Goal: Navigation & Orientation: Find specific page/section

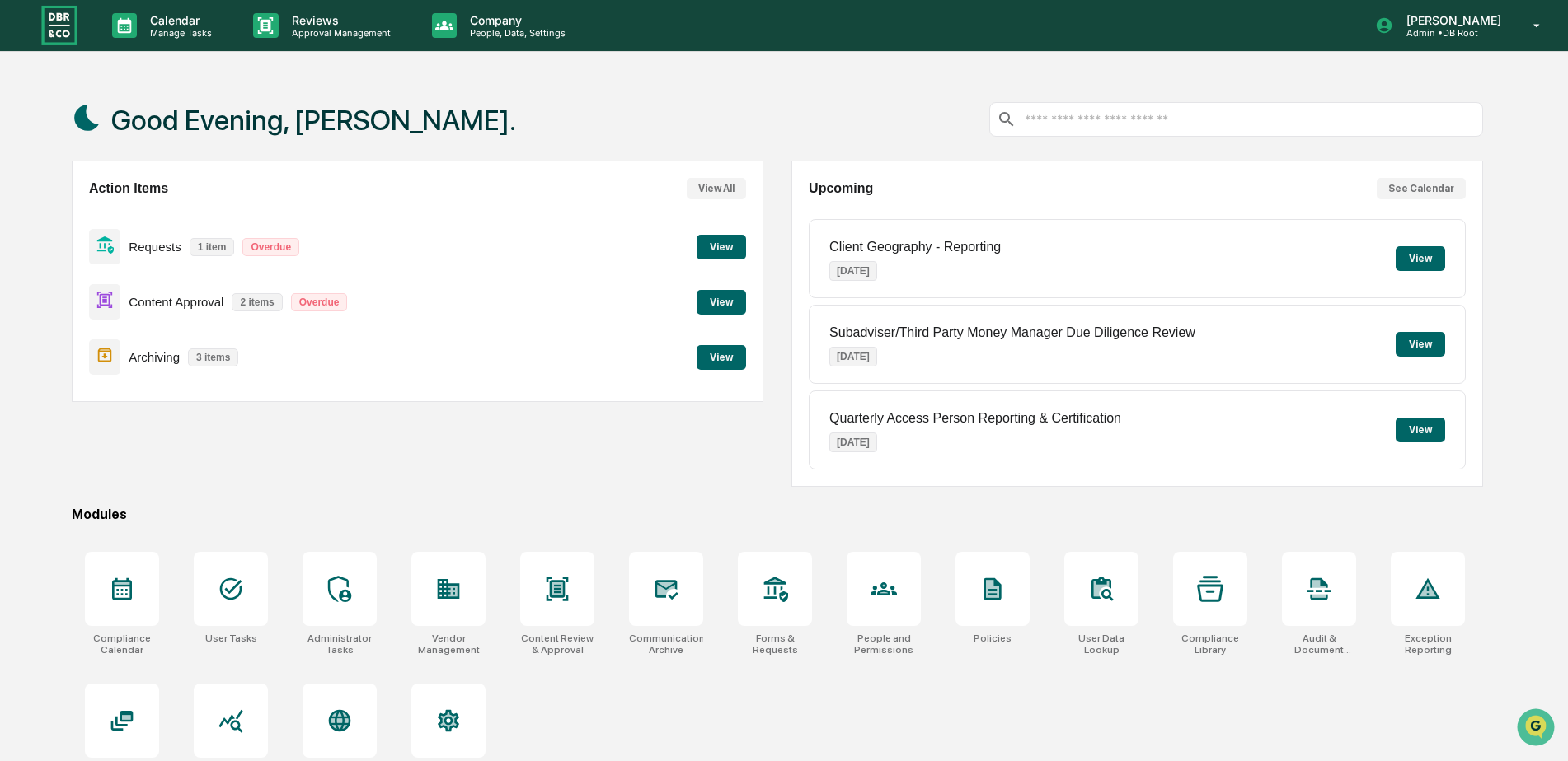
click at [727, 254] on button "View" at bounding box center [721, 247] width 50 height 25
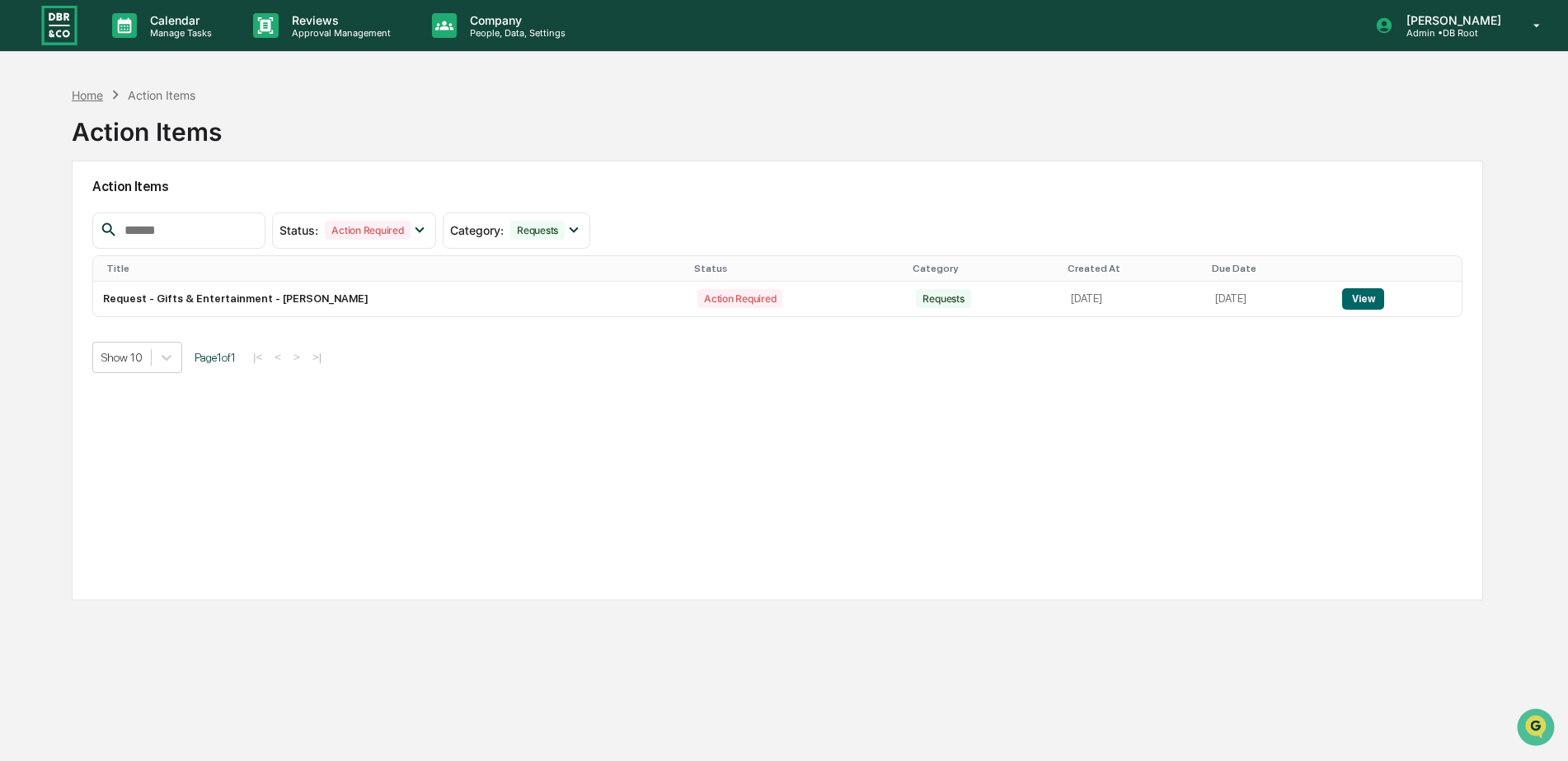
click at [84, 94] on div "Home" at bounding box center [87, 95] width 31 height 14
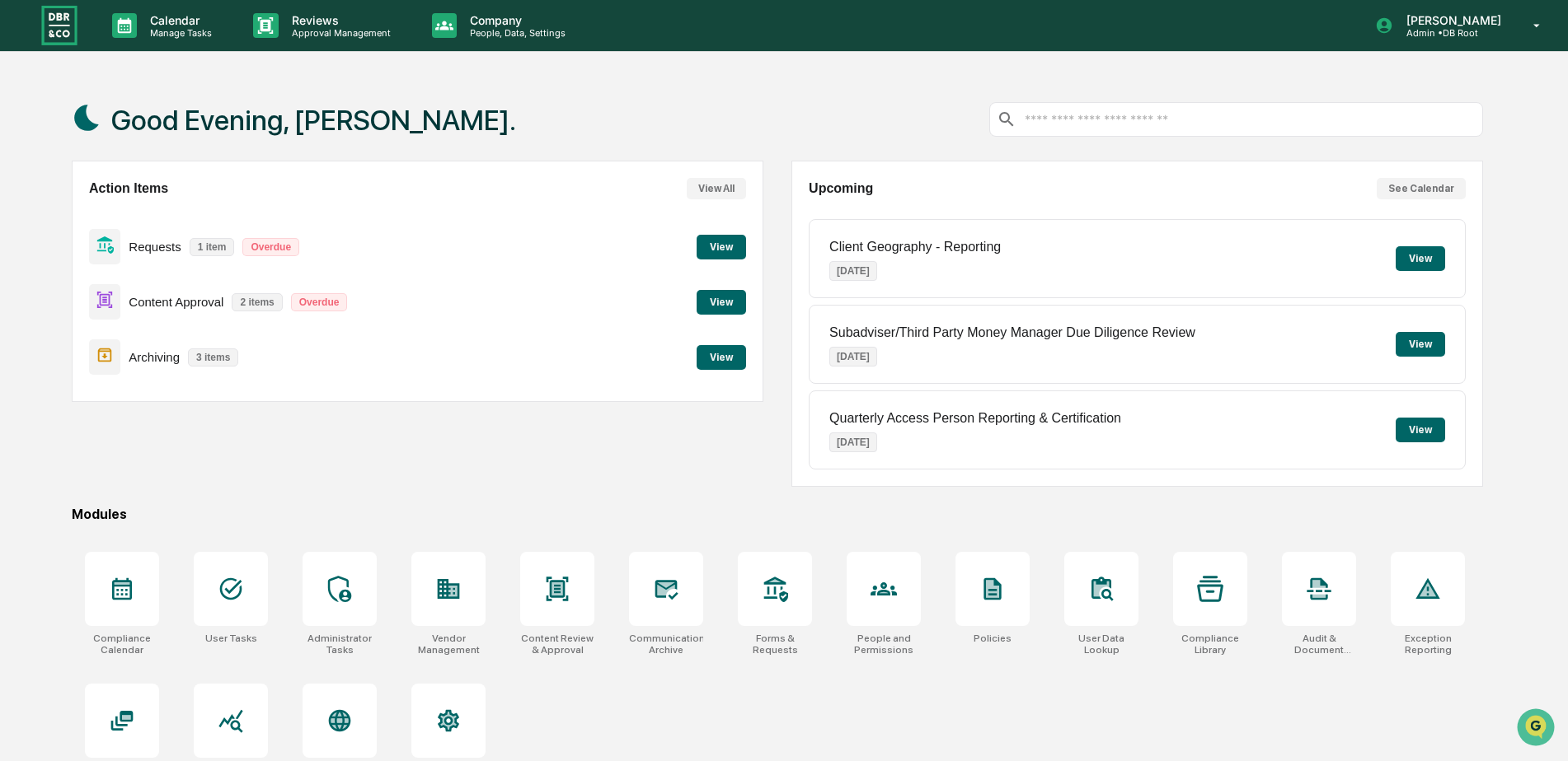
click at [724, 299] on button "View" at bounding box center [721, 302] width 50 height 25
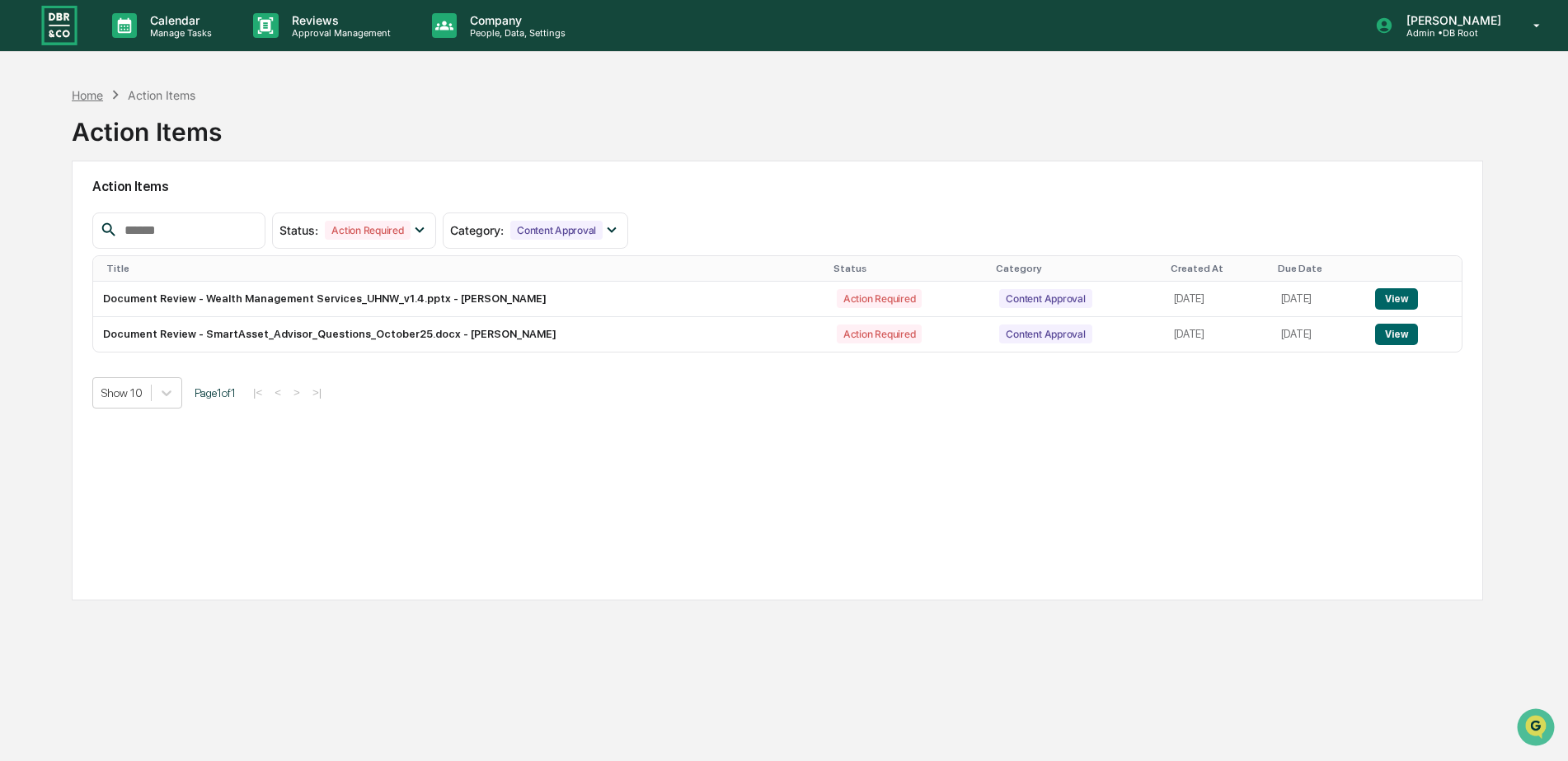
click at [93, 94] on div "Home" at bounding box center [87, 95] width 31 height 14
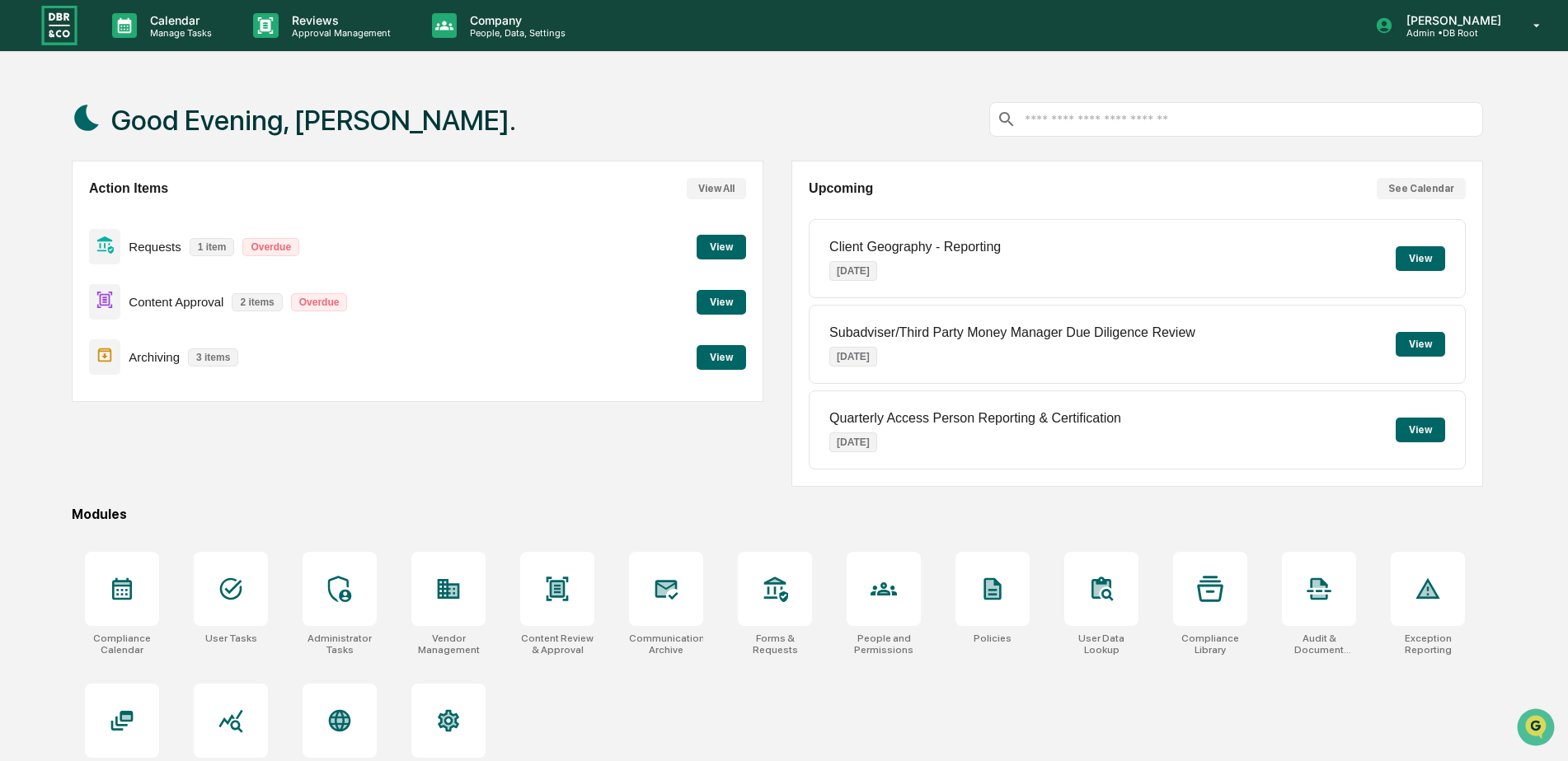
click at [707, 355] on button "View" at bounding box center [721, 357] width 50 height 25
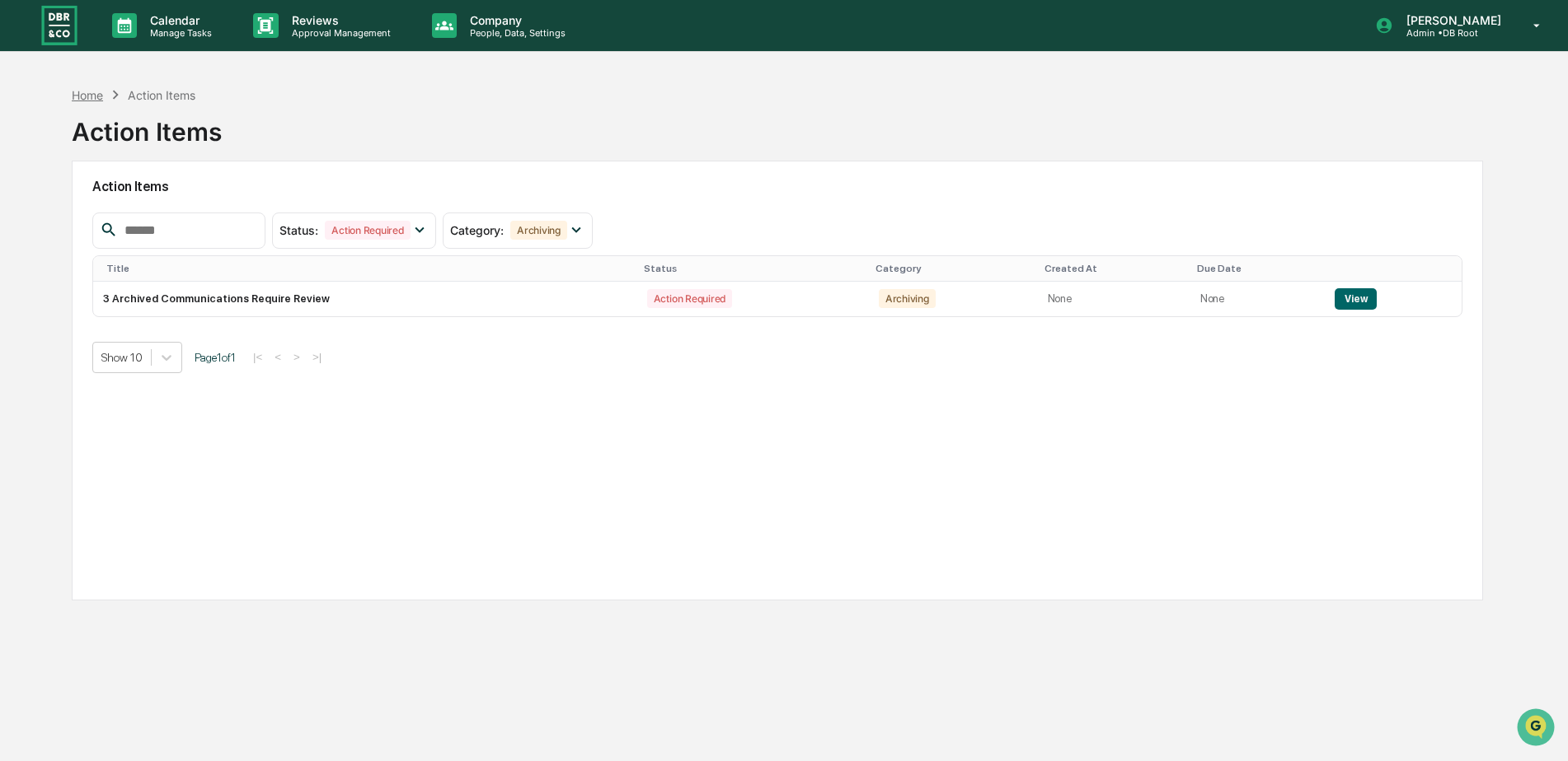
click at [85, 94] on div "Home" at bounding box center [87, 95] width 31 height 14
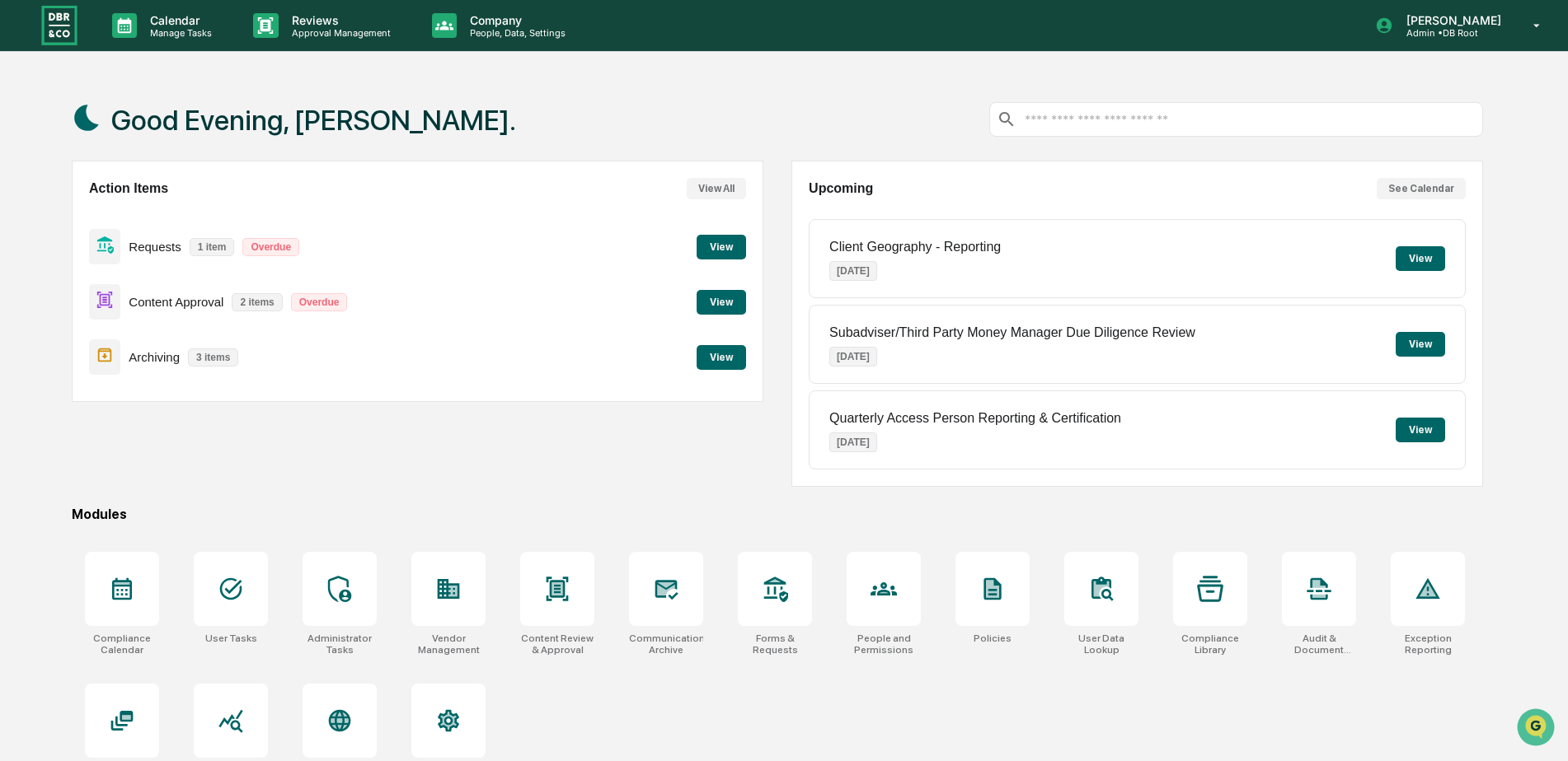
click at [1421, 262] on button "View" at bounding box center [1421, 259] width 50 height 25
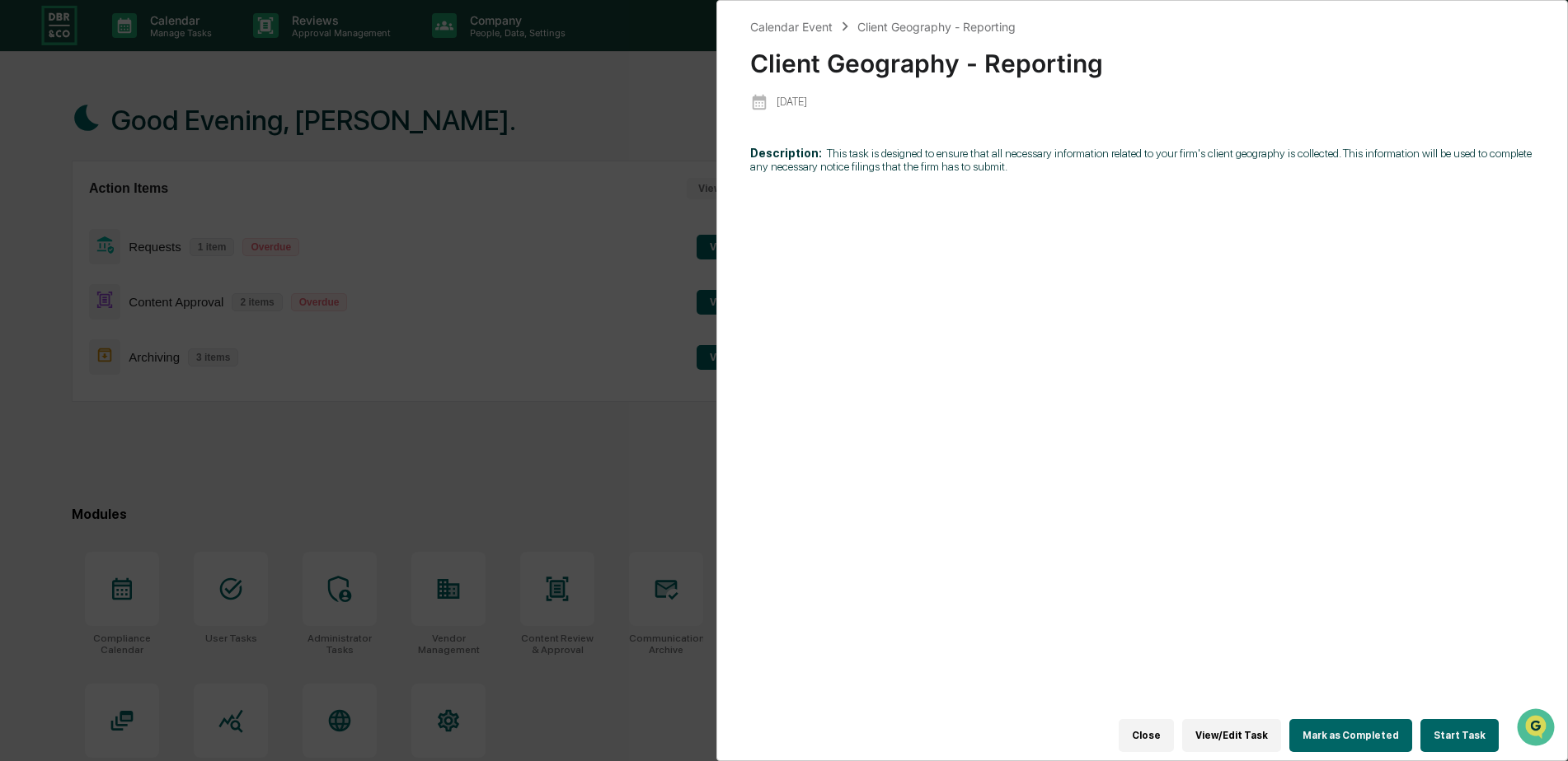
click at [1159, 727] on button "Close" at bounding box center [1146, 735] width 56 height 33
